Goal: Navigation & Orientation: Find specific page/section

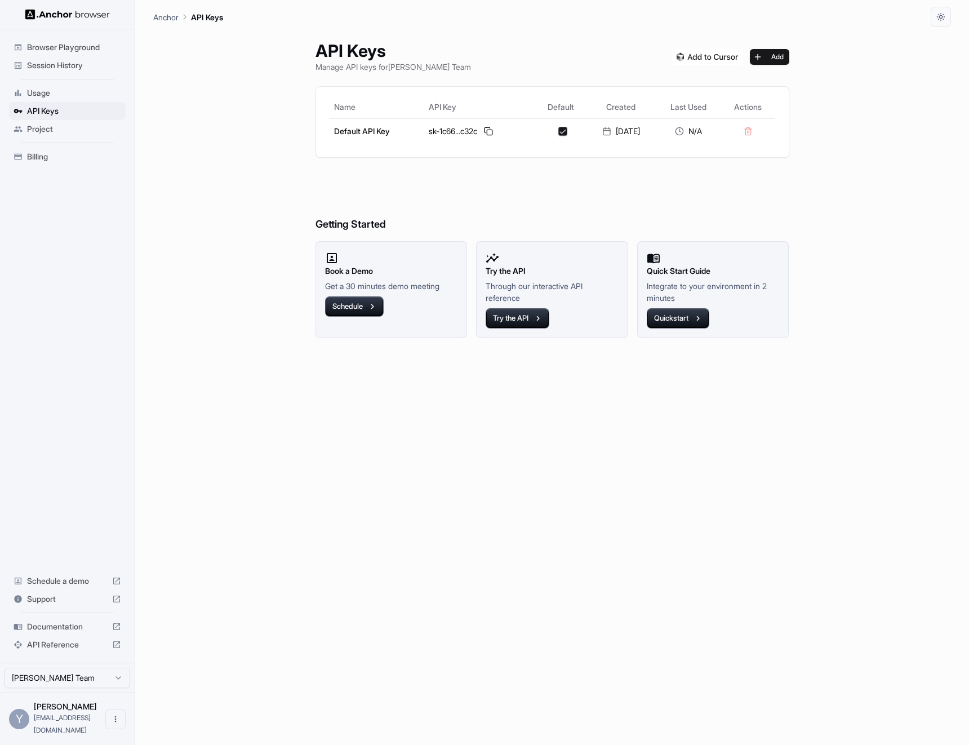
click at [43, 91] on span "Usage" at bounding box center [74, 92] width 94 height 11
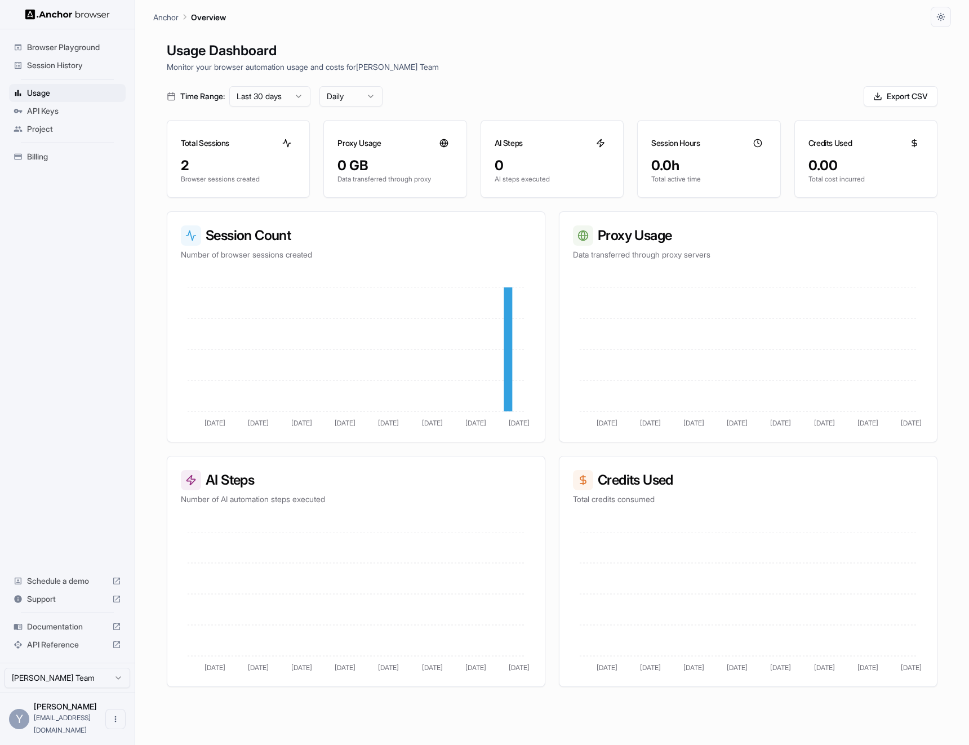
click at [436, 10] on div "Anchor Overview" at bounding box center [552, 13] width 798 height 27
click at [79, 108] on span "API Keys" at bounding box center [74, 110] width 94 height 11
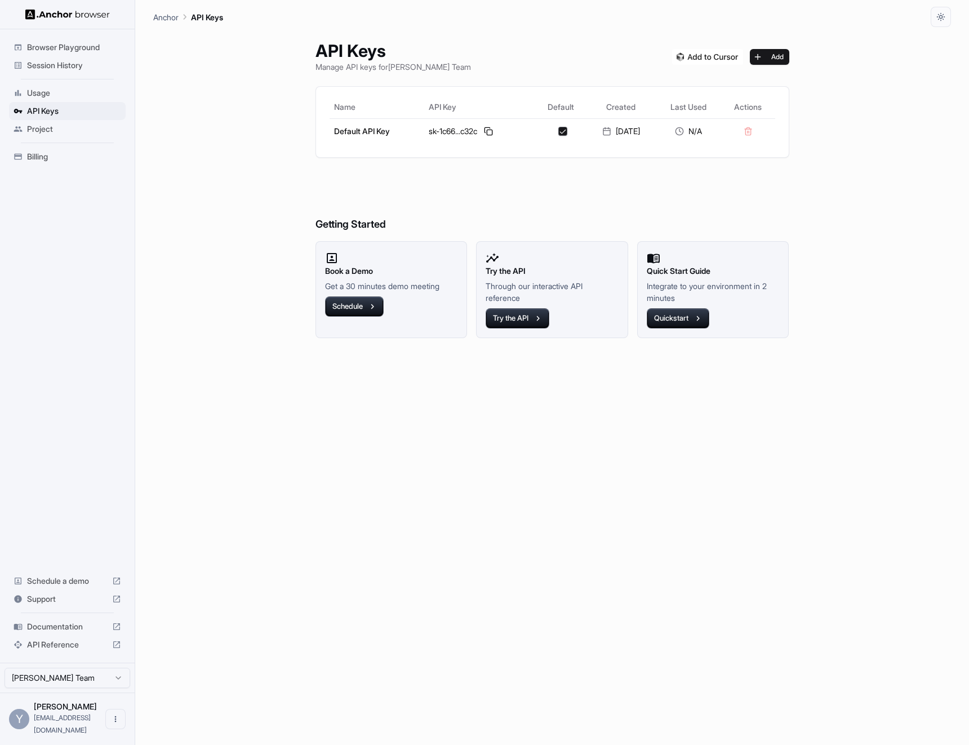
click at [55, 159] on span "Billing" at bounding box center [74, 156] width 94 height 11
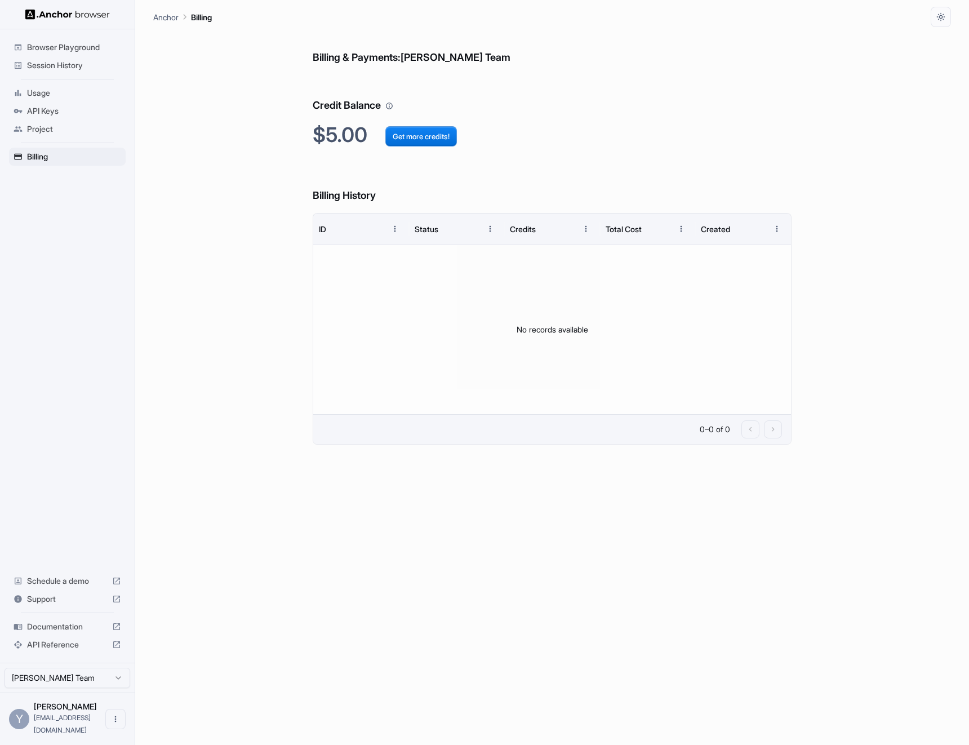
click at [65, 130] on span "Project" at bounding box center [74, 128] width 94 height 11
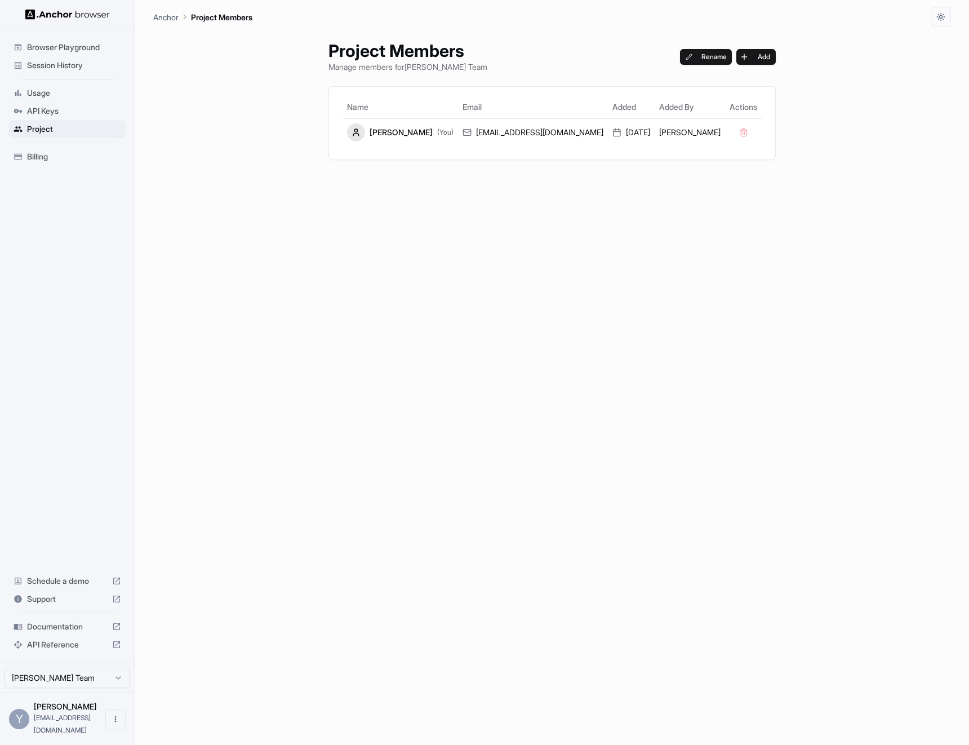
click at [69, 114] on span "API Keys" at bounding box center [74, 110] width 94 height 11
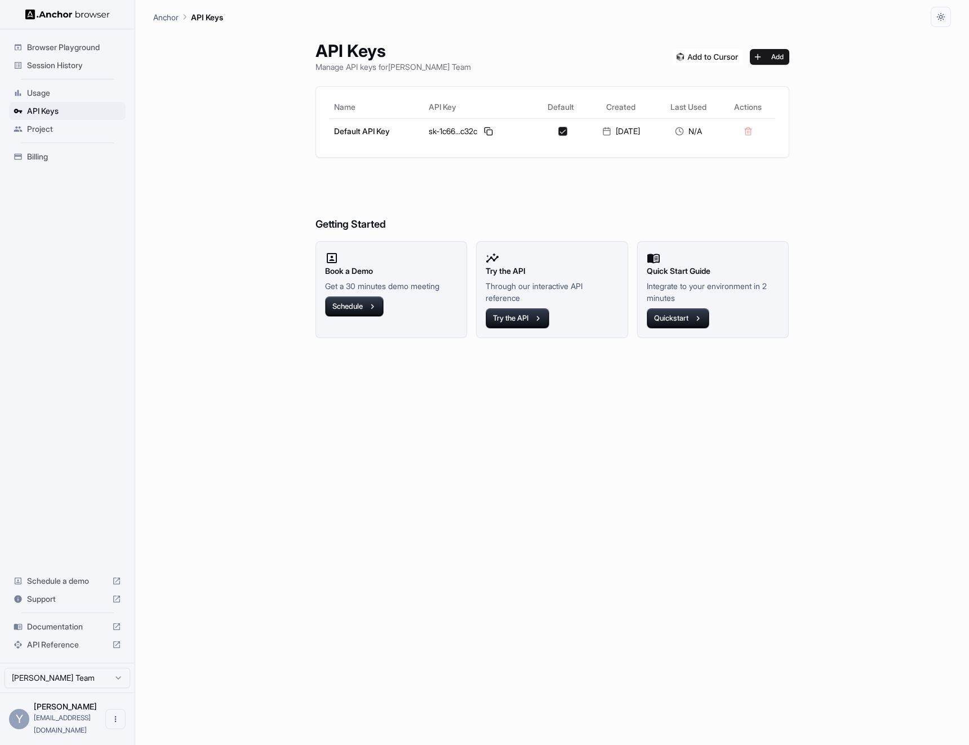
click at [64, 88] on span "Usage" at bounding box center [74, 92] width 94 height 11
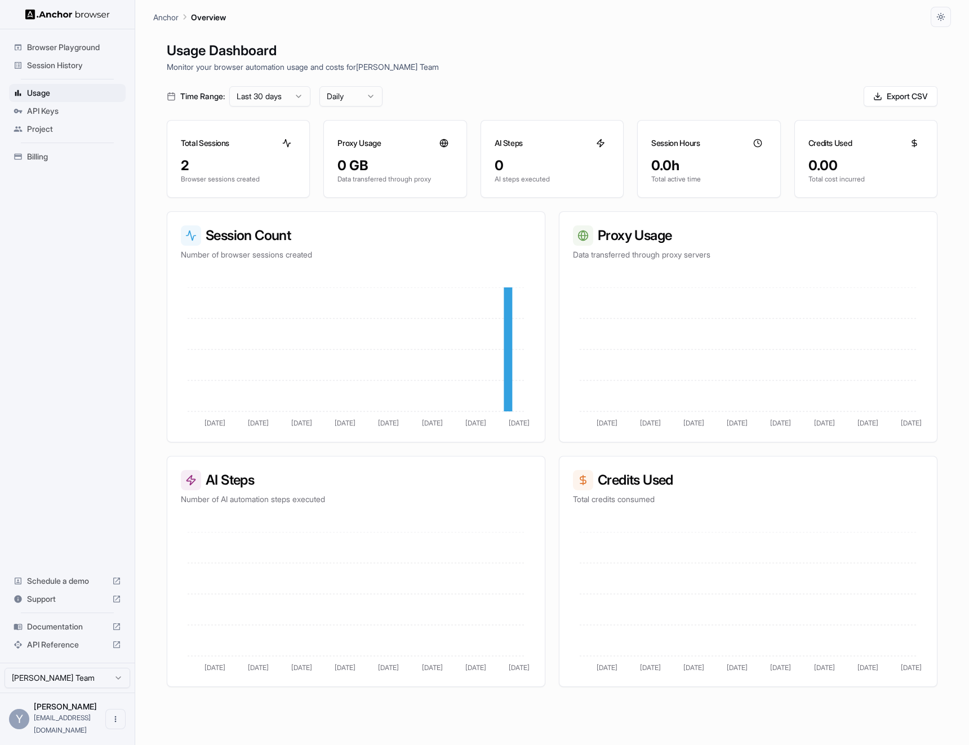
click at [377, 96] on html "Browser Playground Session History Usage API Keys Project Billing Schedule a de…" at bounding box center [484, 372] width 969 height 745
click at [273, 105] on html "Browser Playground Session History Usage API Keys Project Billing Schedule a de…" at bounding box center [484, 372] width 969 height 745
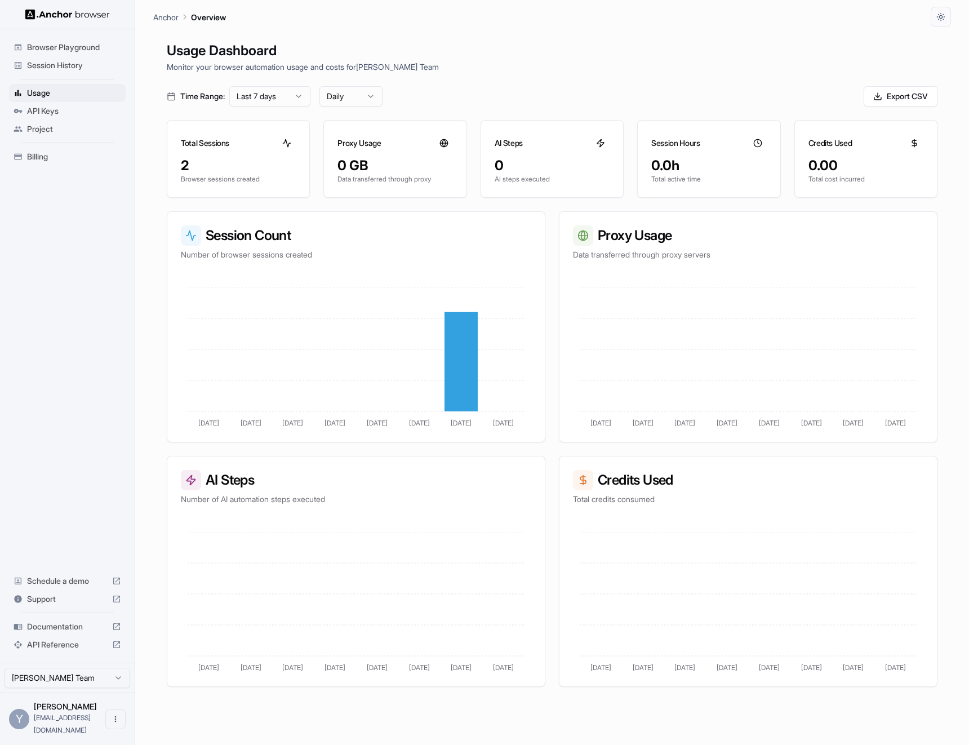
click at [491, 72] on p "Monitor your browser automation usage and costs for [PERSON_NAME] Team" at bounding box center [552, 67] width 771 height 12
click at [73, 46] on span "Browser Playground" at bounding box center [74, 47] width 94 height 11
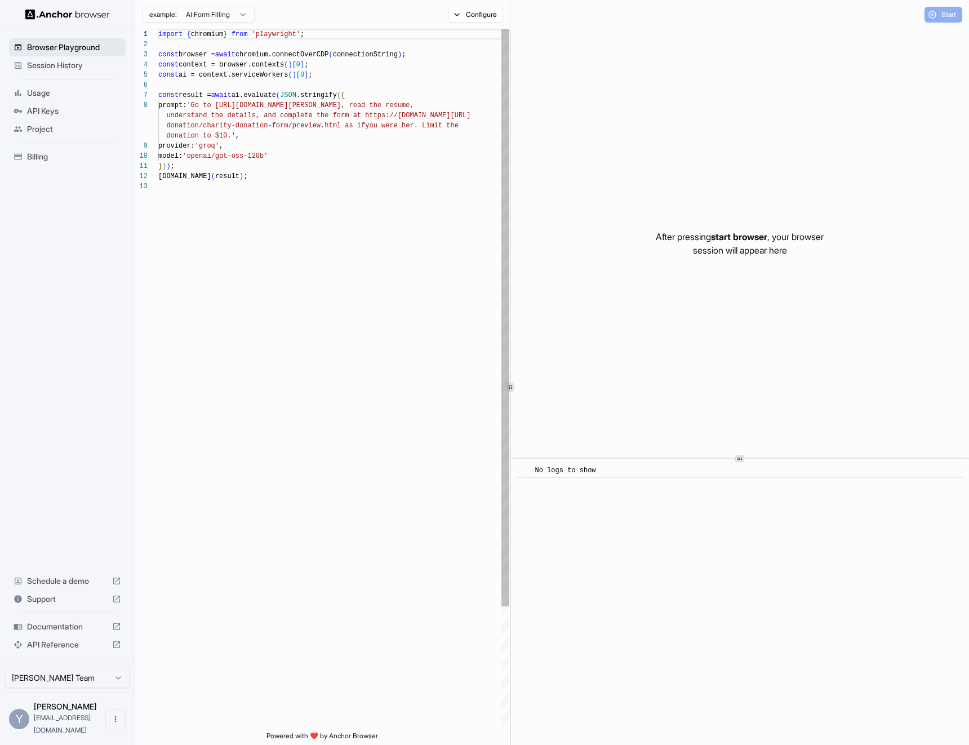
scroll to position [71, 0]
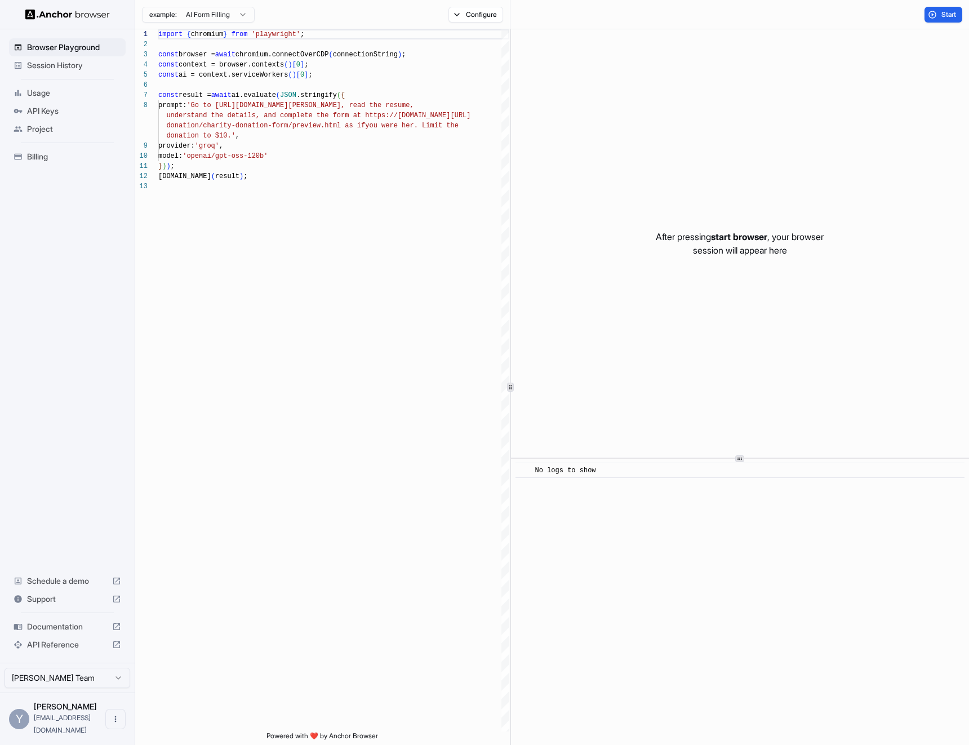
click at [84, 66] on span "Session History" at bounding box center [74, 65] width 94 height 11
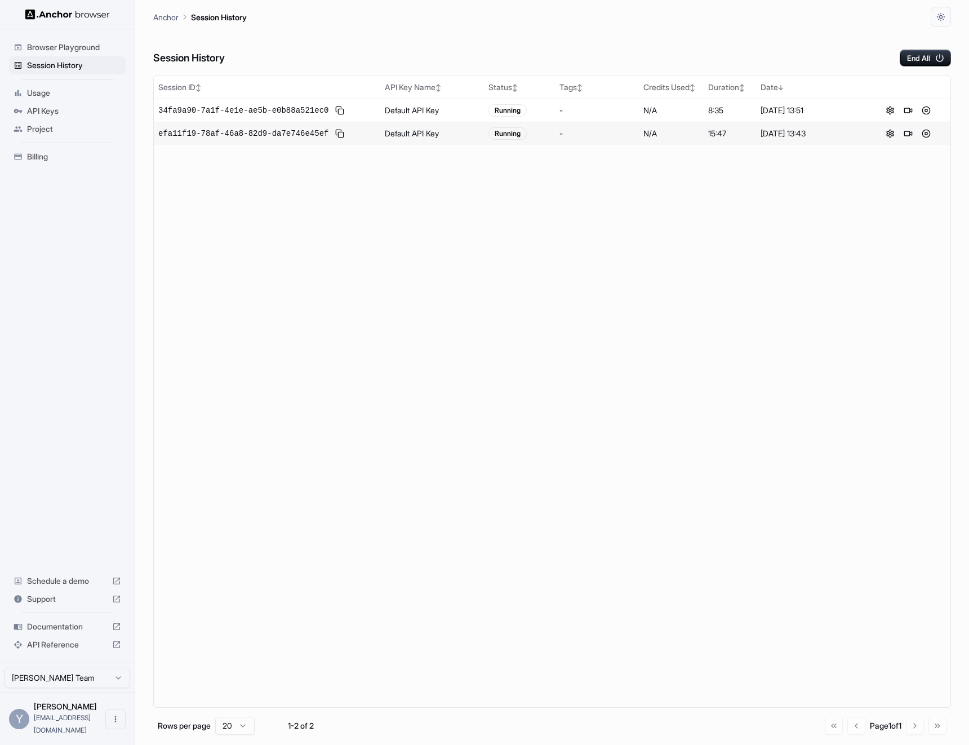
click at [266, 219] on div "Session ID ↕ API Key Name ↕ Status ↕ Tags ↕ Credits Used ↕ Duration ↕ Date ↓ 34…" at bounding box center [552, 391] width 798 height 632
click at [908, 108] on button at bounding box center [908, 111] width 14 height 14
click at [460, 255] on div "Session ID ↕ API Key Name ↕ Status ↕ Tags ↕ Credits Used ↕ Duration ↕ Date ↓ 34…" at bounding box center [552, 391] width 798 height 632
click at [907, 132] on button at bounding box center [908, 134] width 14 height 14
